Goal: Information Seeking & Learning: Learn about a topic

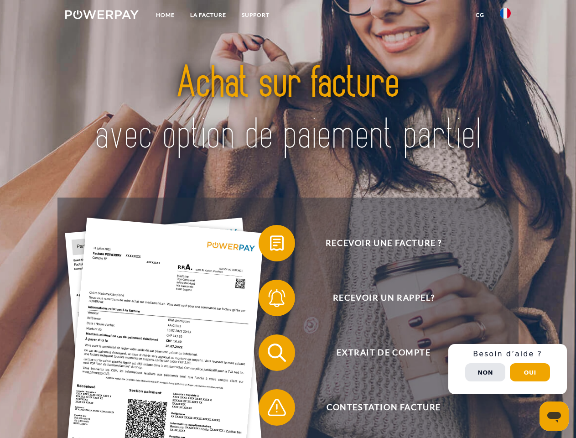
click at [102, 16] on img at bounding box center [101, 14] width 73 height 9
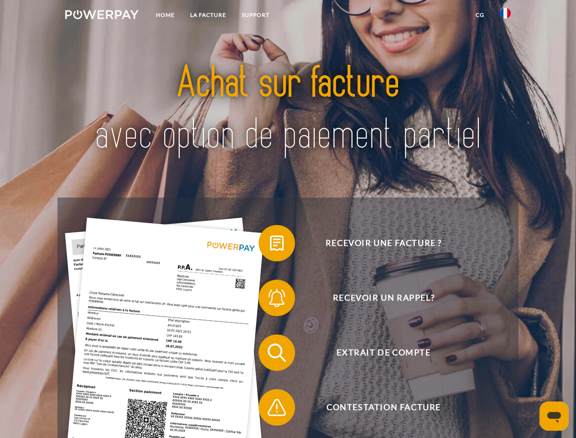
click at [506, 16] on img at bounding box center [505, 13] width 11 height 11
click at [480, 15] on link "CG" at bounding box center [480, 15] width 24 height 16
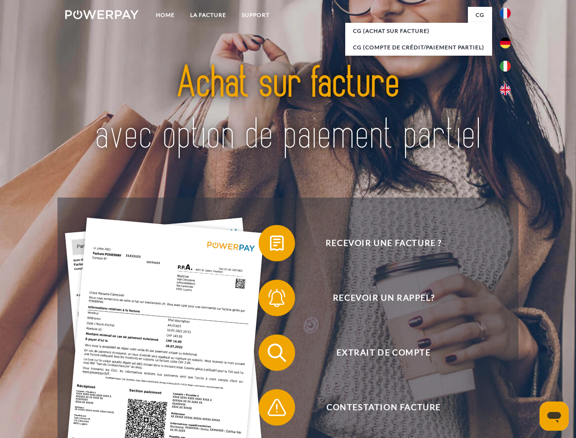
click at [270, 245] on span at bounding box center [264, 243] width 46 height 46
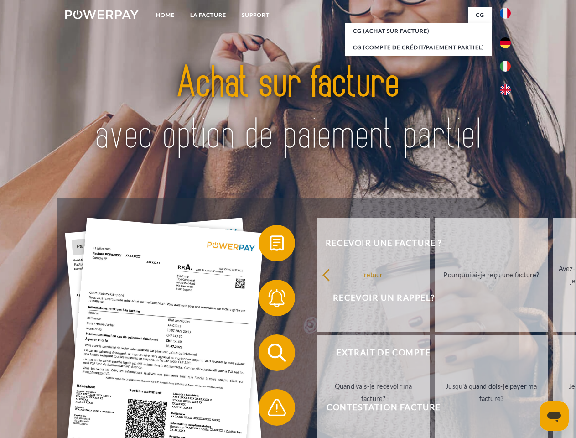
click at [270, 300] on span at bounding box center [264, 298] width 46 height 46
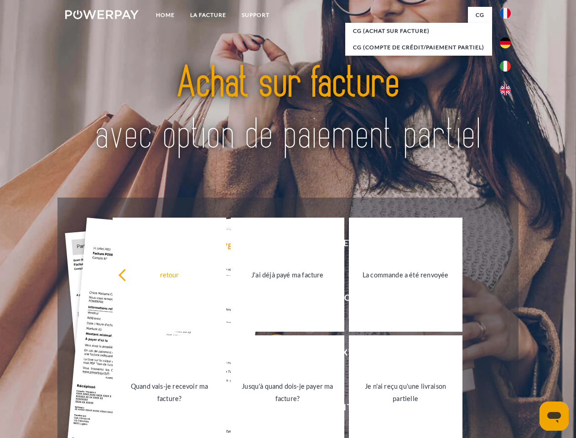
click at [270, 355] on link "Jusqu'à quand dois-je payer ma facture?" at bounding box center [288, 392] width 114 height 114
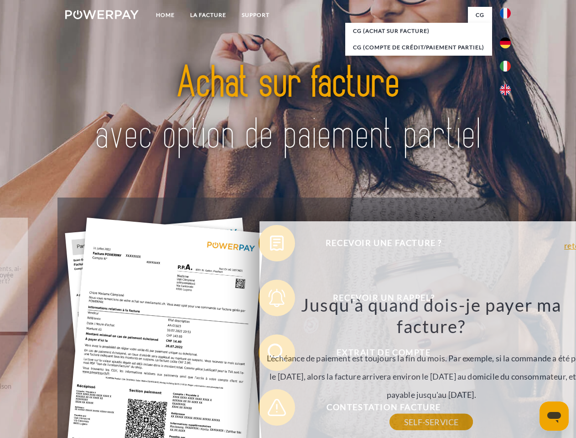
click at [270, 409] on div "Jusqu'à quand dois-je payer ma facture? L'échéance de paiement est toujours la …" at bounding box center [431, 358] width 333 height 128
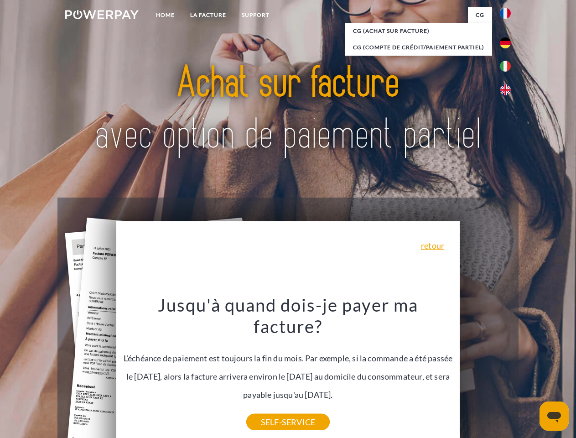
click at [508, 369] on div "Recevoir une facture ? Recevoir un rappel? Extrait de compte retour" at bounding box center [288, 380] width 461 height 365
click at [486, 371] on span "Extrait de compte" at bounding box center [384, 353] width 224 height 37
click at [530, 372] on header "Home LA FACTURE Support" at bounding box center [288, 315] width 576 height 630
